Goal: Information Seeking & Learning: Learn about a topic

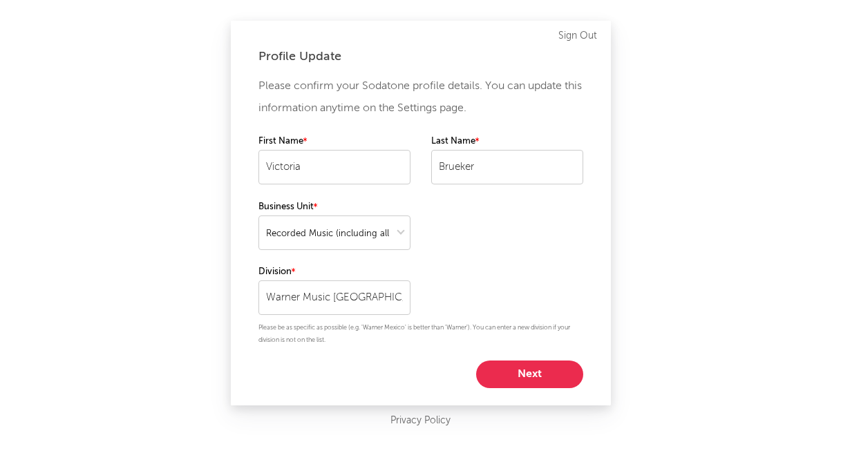
select select "recorded_music"
click at [519, 372] on button "Next" at bounding box center [529, 375] width 107 height 28
select select "marketing"
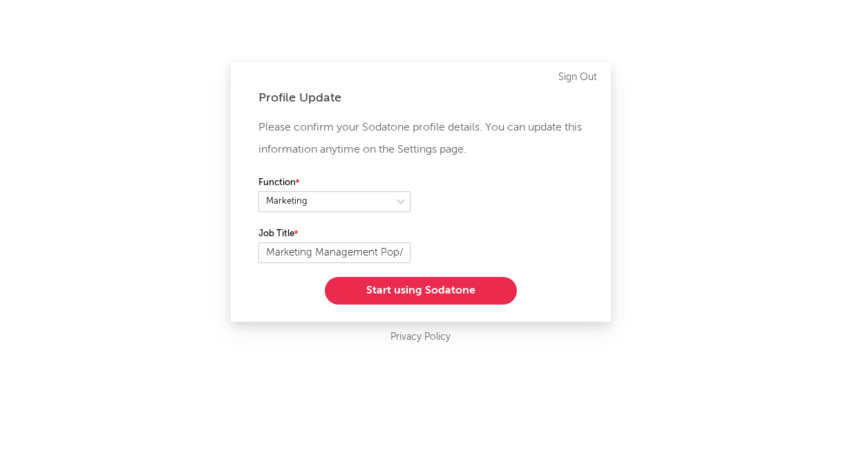
click at [481, 287] on button "Start using Sodatone" at bounding box center [421, 291] width 192 height 28
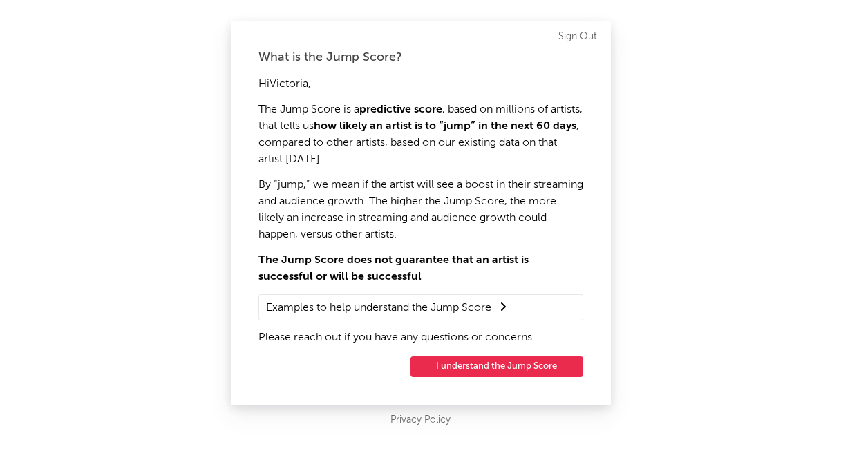
click at [476, 367] on button "I understand the Jump Score" at bounding box center [497, 367] width 173 height 21
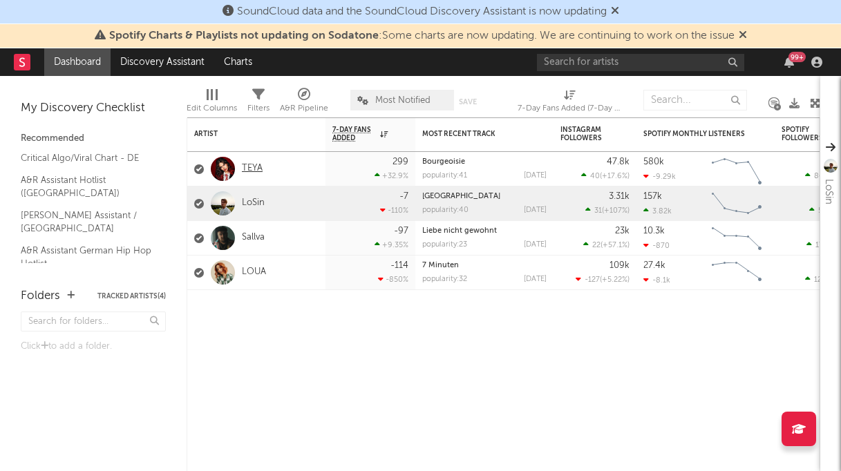
click at [256, 172] on link "TEYA" at bounding box center [252, 169] width 21 height 12
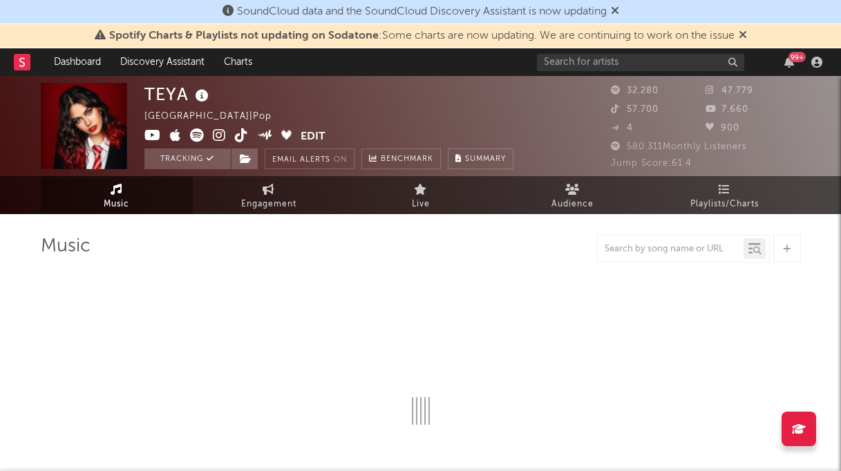
select select "6m"
